Goal: Transaction & Acquisition: Purchase product/service

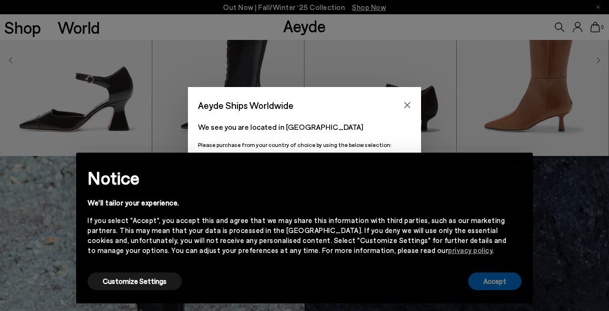
click at [490, 283] on button "Accept" at bounding box center [495, 282] width 53 height 18
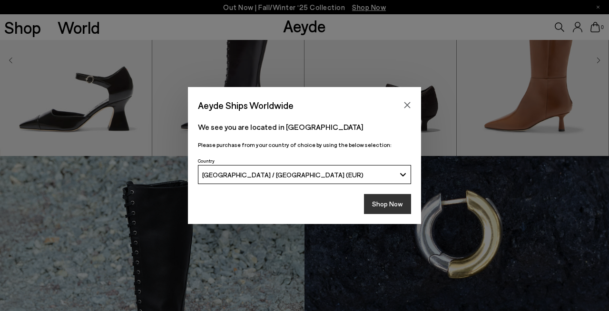
click at [392, 204] on button "Shop Now" at bounding box center [387, 204] width 47 height 20
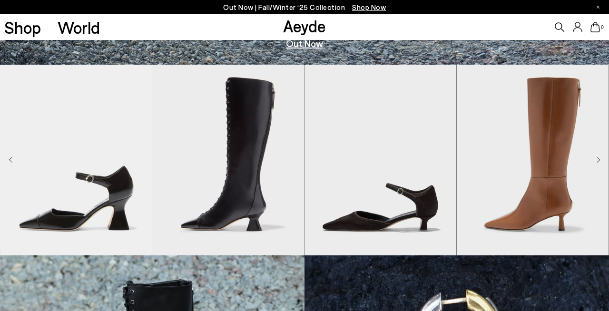
scroll to position [273, 0]
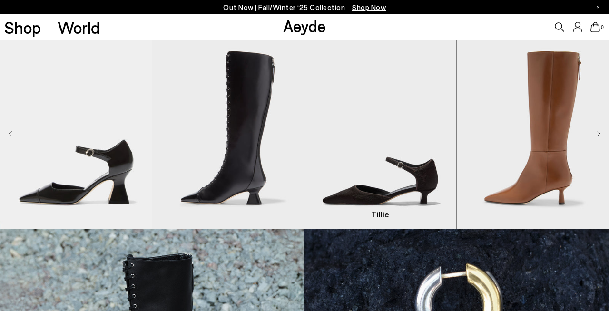
click at [405, 173] on img "3 / 8" at bounding box center [381, 134] width 152 height 191
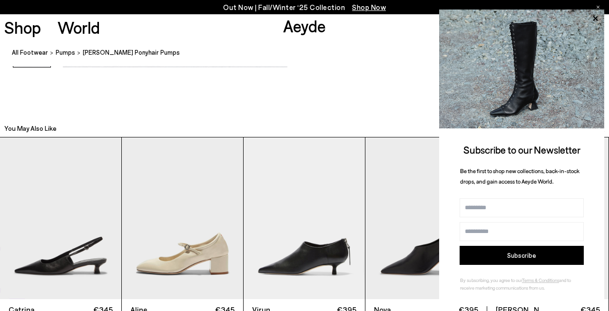
scroll to position [1811, 0]
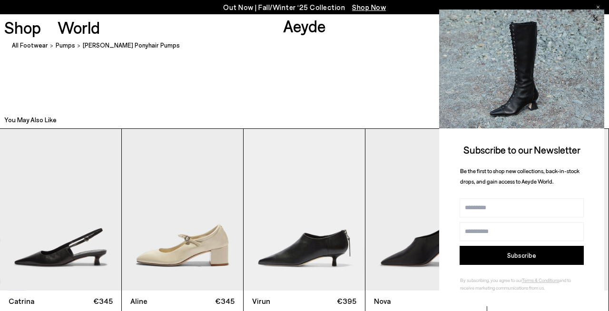
click at [597, 18] on icon at bounding box center [595, 18] width 12 height 12
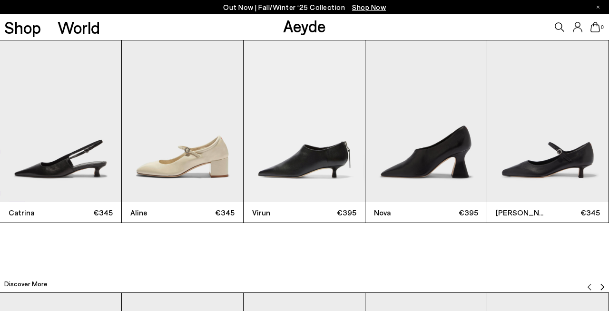
scroll to position [1847, 0]
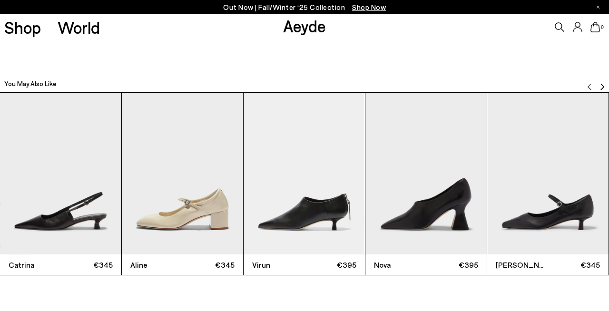
click at [186, 162] on img "2 / 12" at bounding box center [182, 174] width 121 height 162
click at [184, 203] on img "2 / 12" at bounding box center [182, 174] width 121 height 162
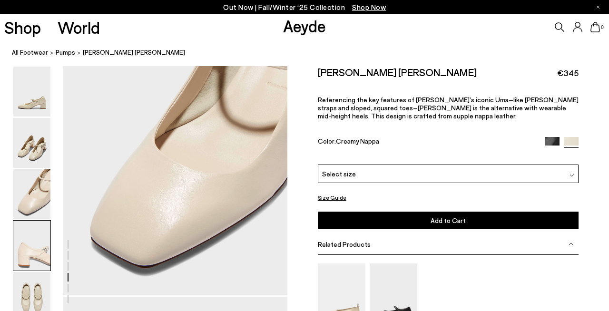
scroll to position [969, 0]
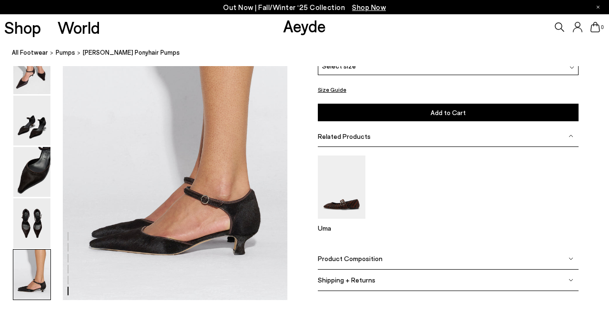
scroll to position [1543, 0]
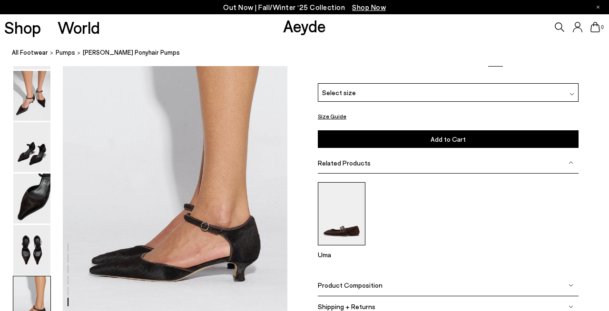
click at [350, 228] on img at bounding box center [342, 213] width 48 height 63
